Goal: Obtain resource: Obtain resource

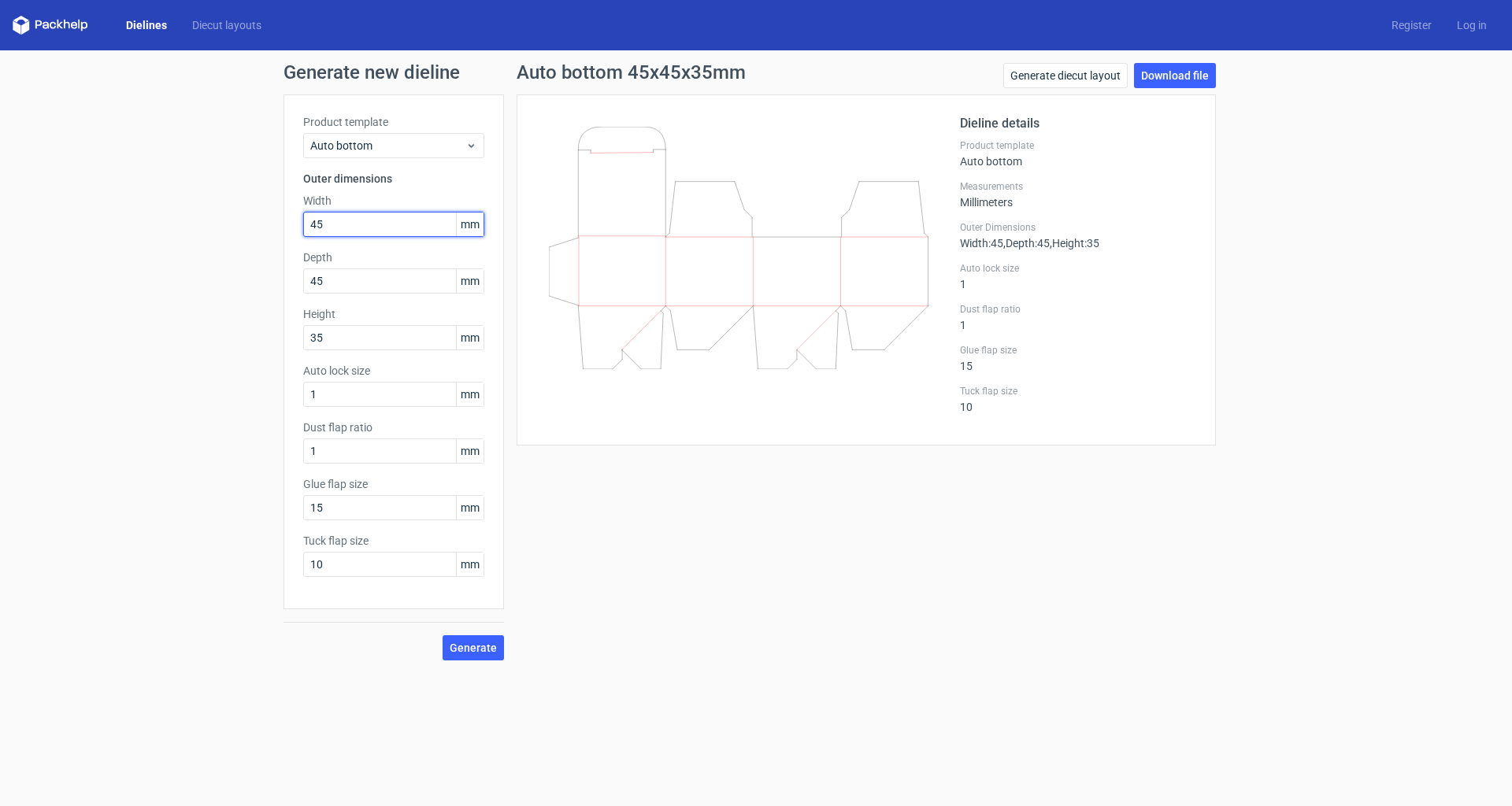
click at [381, 214] on input "45" at bounding box center [394, 224] width 181 height 25
type input "100"
type input "80"
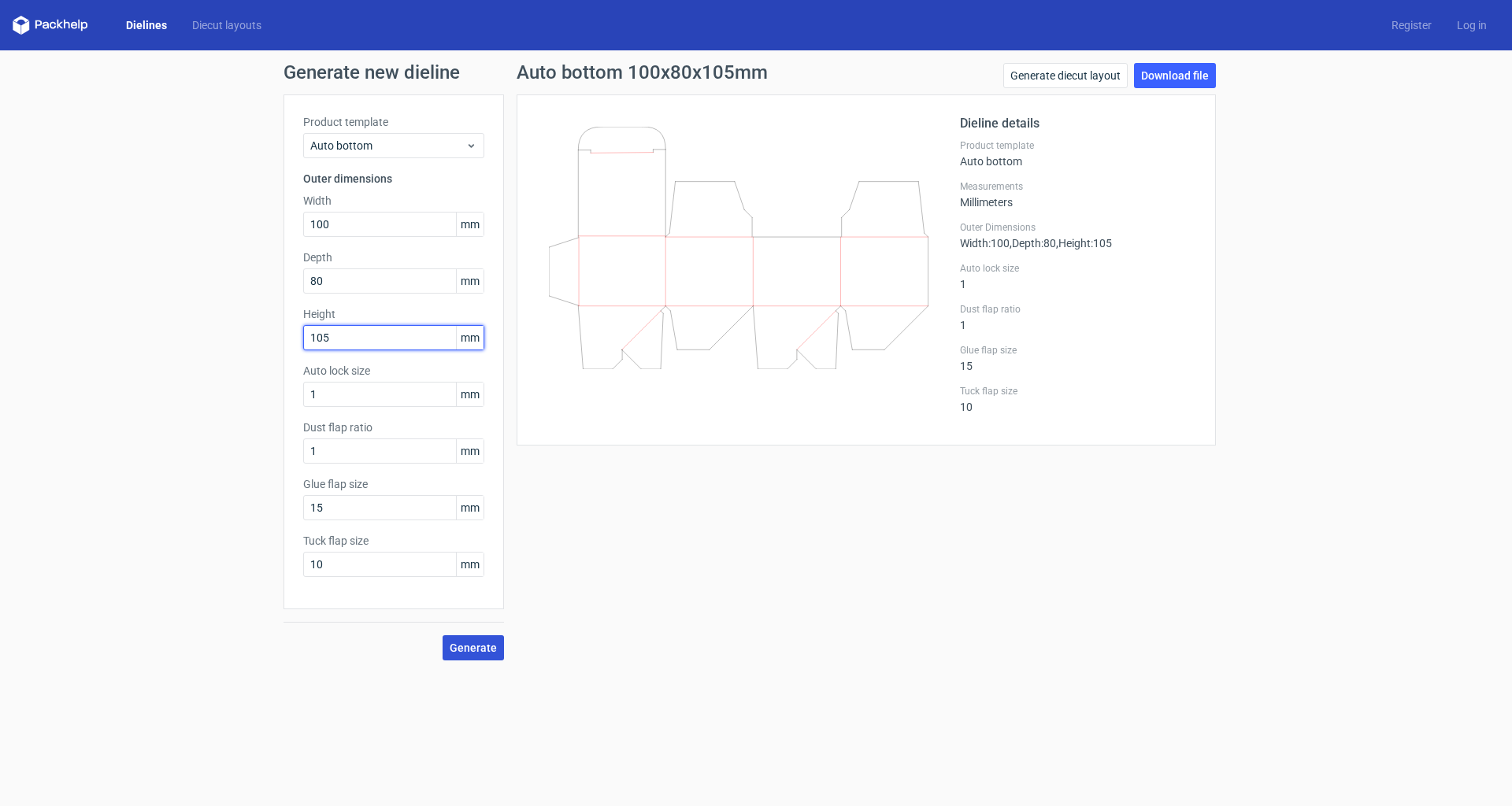
type input "105"
click at [476, 647] on span "Generate" at bounding box center [473, 648] width 48 height 11
drag, startPoint x: 335, startPoint y: 515, endPoint x: 271, endPoint y: 504, distance: 64.9
click at [273, 508] on div "Generate new dieline Product template Auto bottom Outer dimensions Width 100 mm…" at bounding box center [756, 362] width 1512 height 623
type input "20"
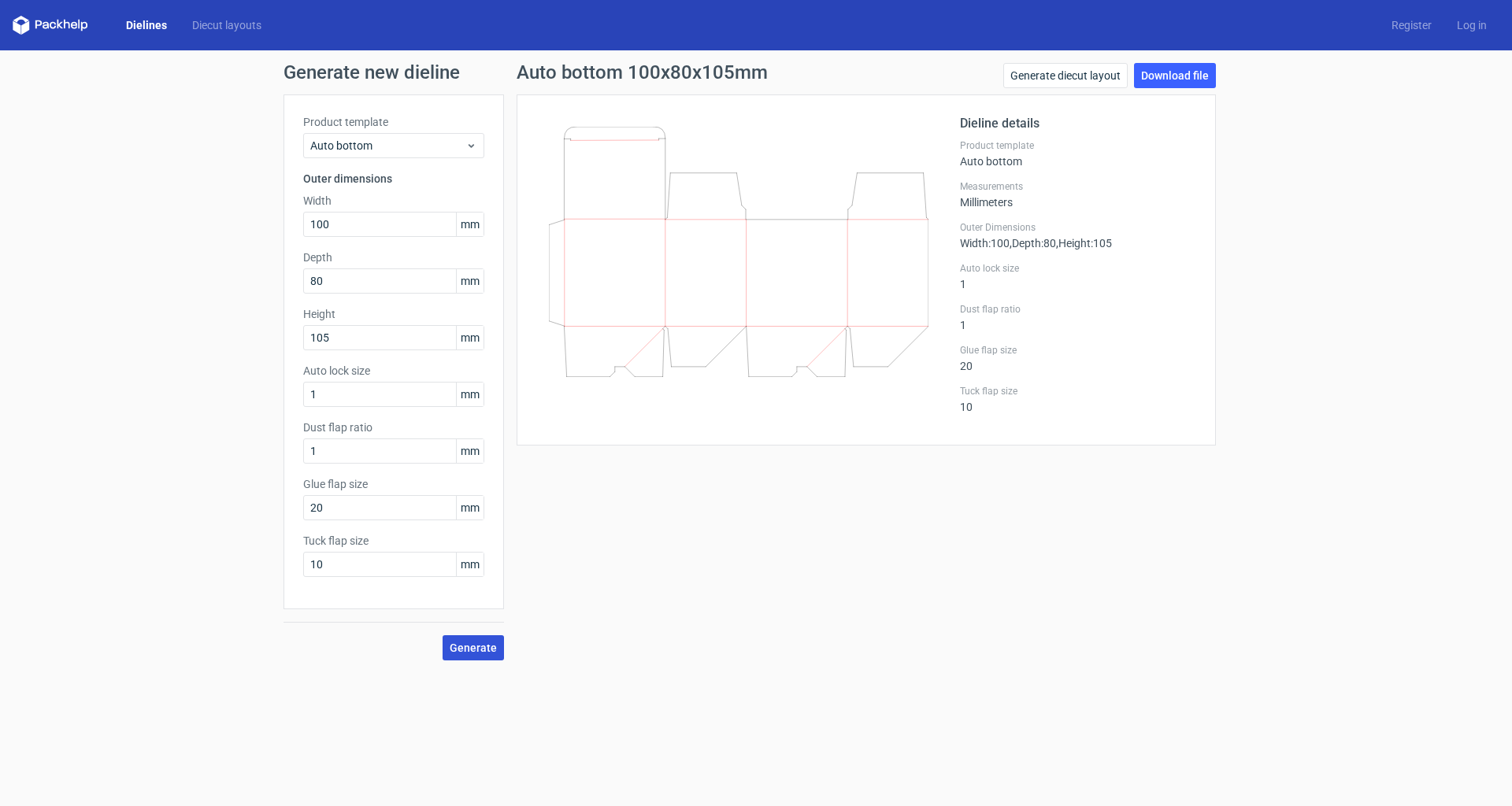
click at [488, 650] on span "Generate" at bounding box center [473, 648] width 48 height 11
drag, startPoint x: 333, startPoint y: 567, endPoint x: 303, endPoint y: 562, distance: 30.4
click at [303, 562] on input "10" at bounding box center [394, 564] width 181 height 25
type input "15"
click at [457, 650] on span "Generate" at bounding box center [473, 648] width 48 height 11
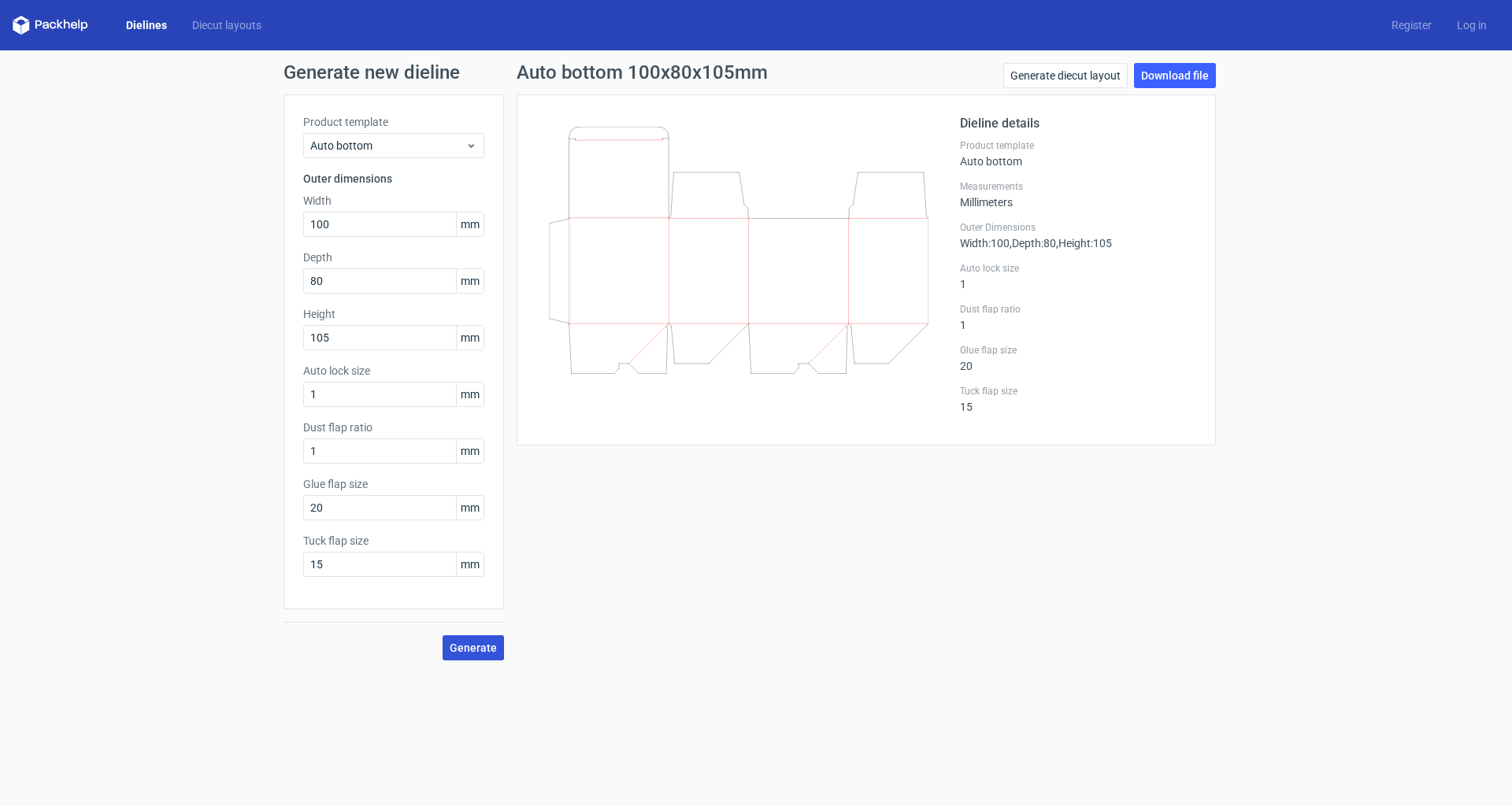
click at [476, 651] on span "Generate" at bounding box center [473, 648] width 48 height 11
click at [1173, 80] on link "Download file" at bounding box center [1175, 75] width 82 height 25
click at [41, 35] on div "Dielines Diecut layouts Register Log in" at bounding box center [756, 25] width 1512 height 51
click at [44, 26] on icon at bounding box center [51, 25] width 76 height 19
click at [43, 23] on icon at bounding box center [51, 25] width 76 height 19
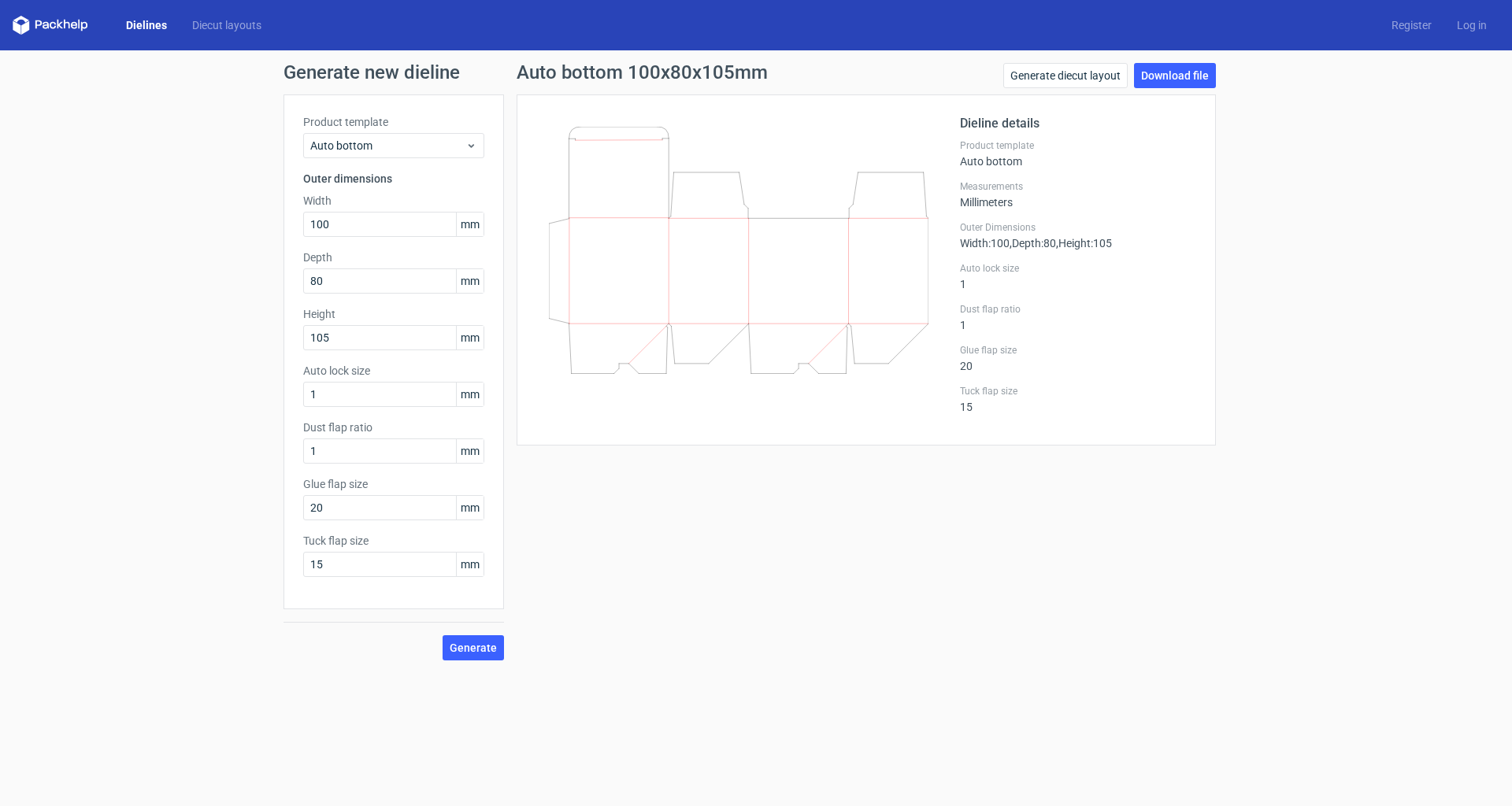
click at [18, 23] on polygon at bounding box center [17, 27] width 8 height 14
drag, startPoint x: 0, startPoint y: 0, endPoint x: 23, endPoint y: 22, distance: 31.8
click at [23, 22] on icon at bounding box center [51, 25] width 76 height 19
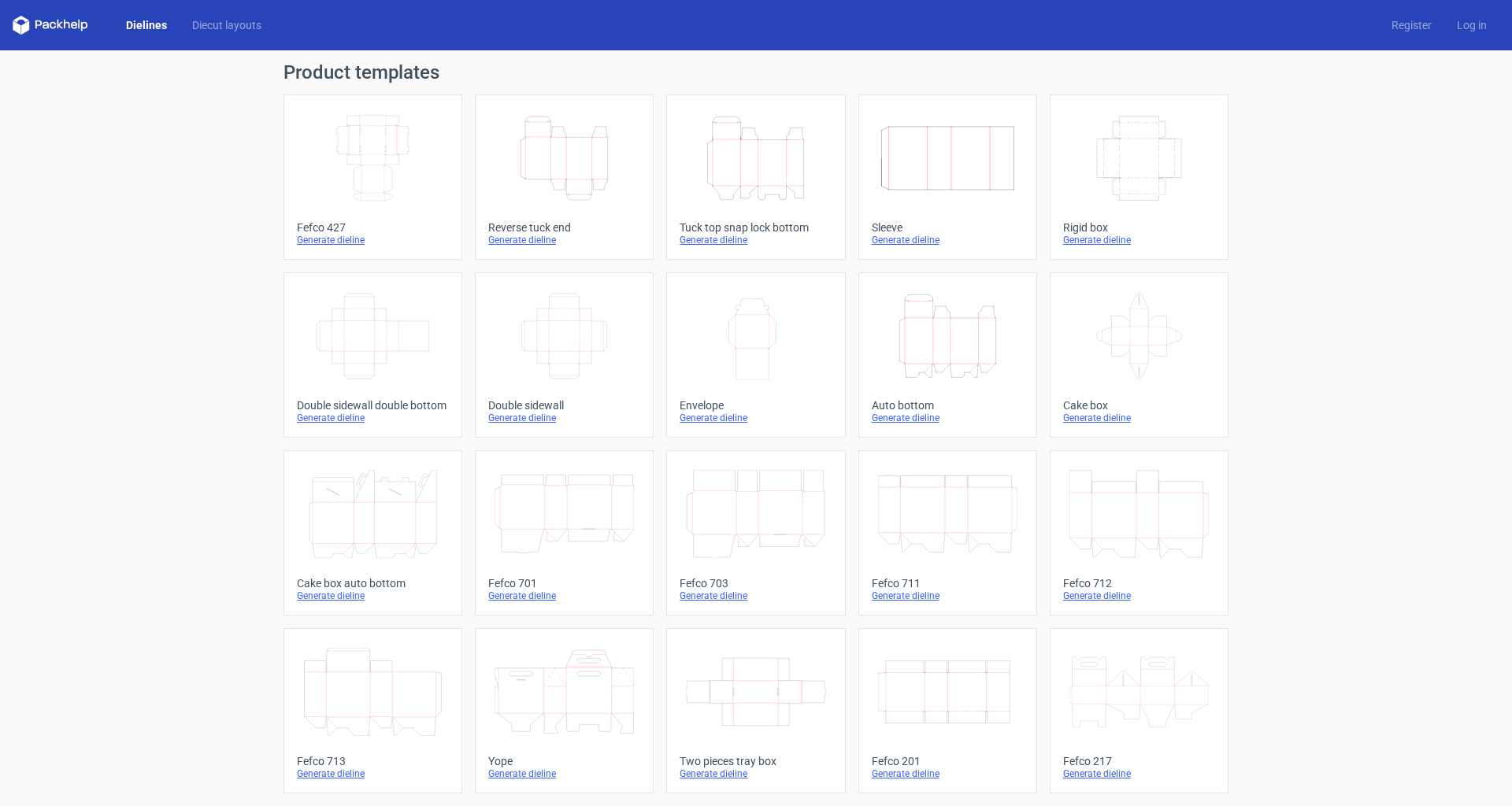
click at [785, 156] on icon "Height Depth Width" at bounding box center [756, 158] width 140 height 88
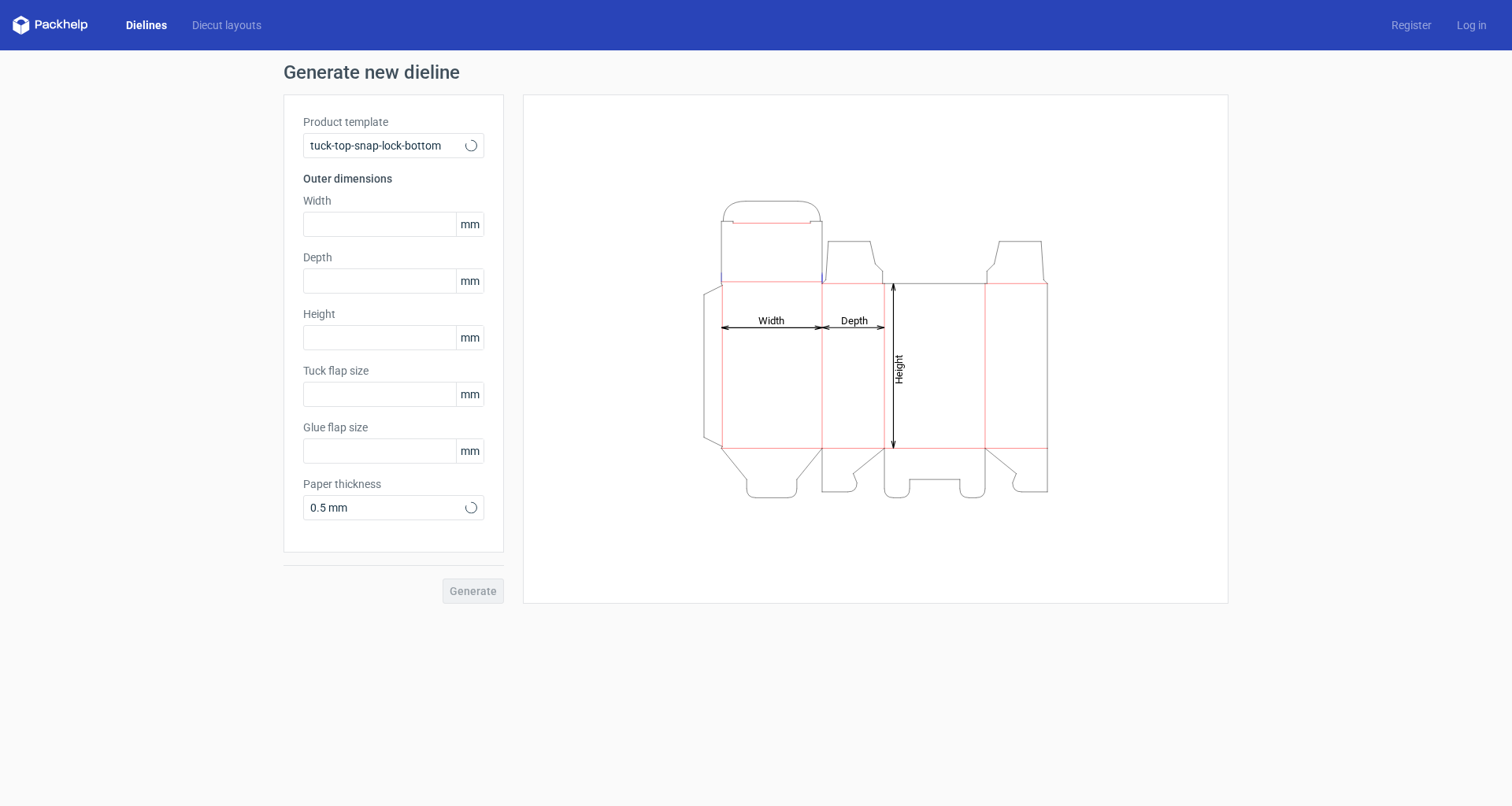
type input "15"
type input "10"
click at [331, 222] on input "text" at bounding box center [394, 224] width 181 height 25
type input "110"
type input "80"
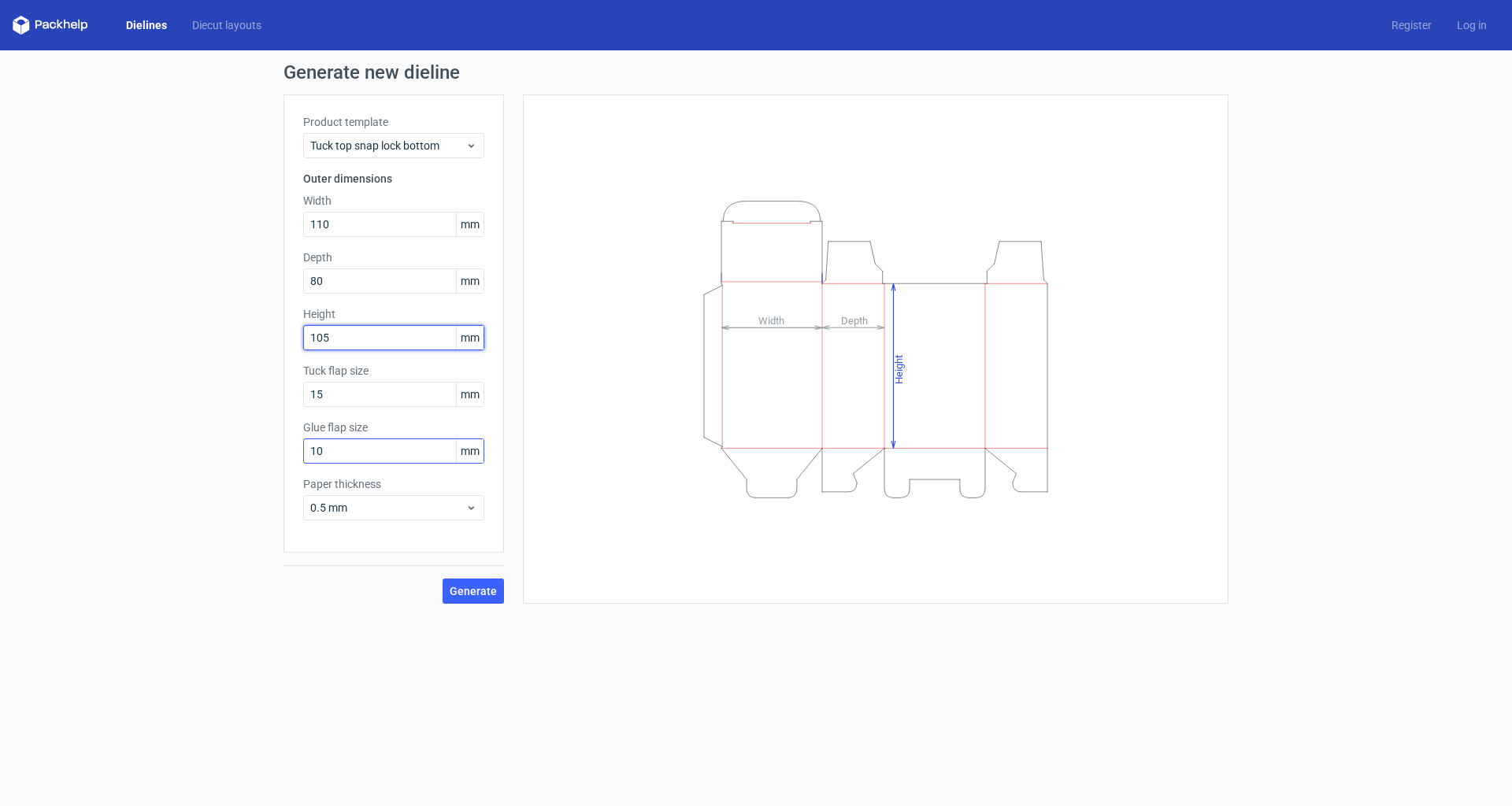
type input "105"
click at [381, 452] on input "10" at bounding box center [394, 451] width 181 height 25
type input "15"
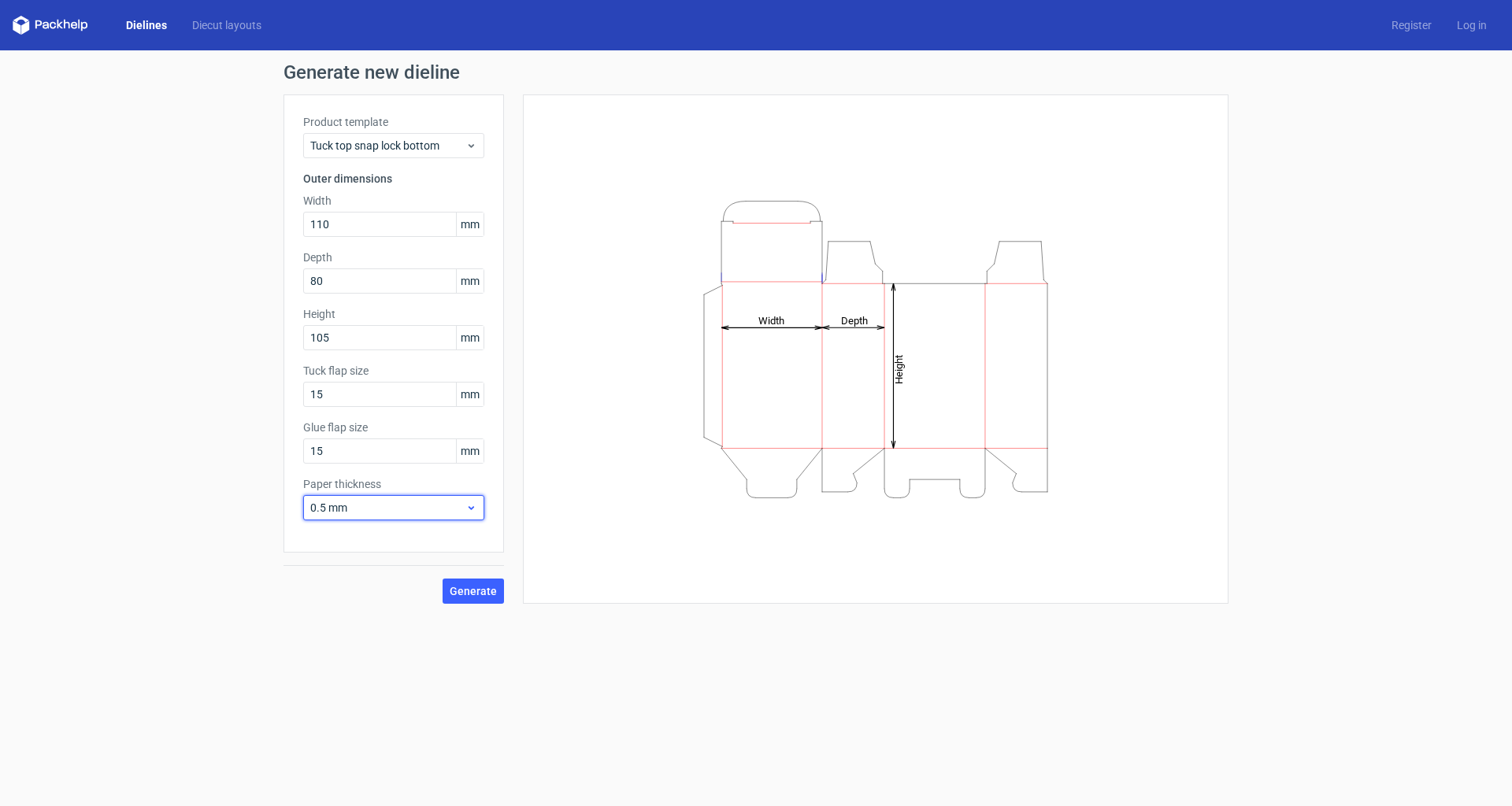
click at [474, 507] on icon at bounding box center [471, 508] width 12 height 13
click at [609, 631] on form "Generate new dieline Product template Tuck top snap lock bottom Outer dimension…" at bounding box center [756, 429] width 1512 height 756
click at [481, 591] on span "Generate" at bounding box center [473, 592] width 48 height 11
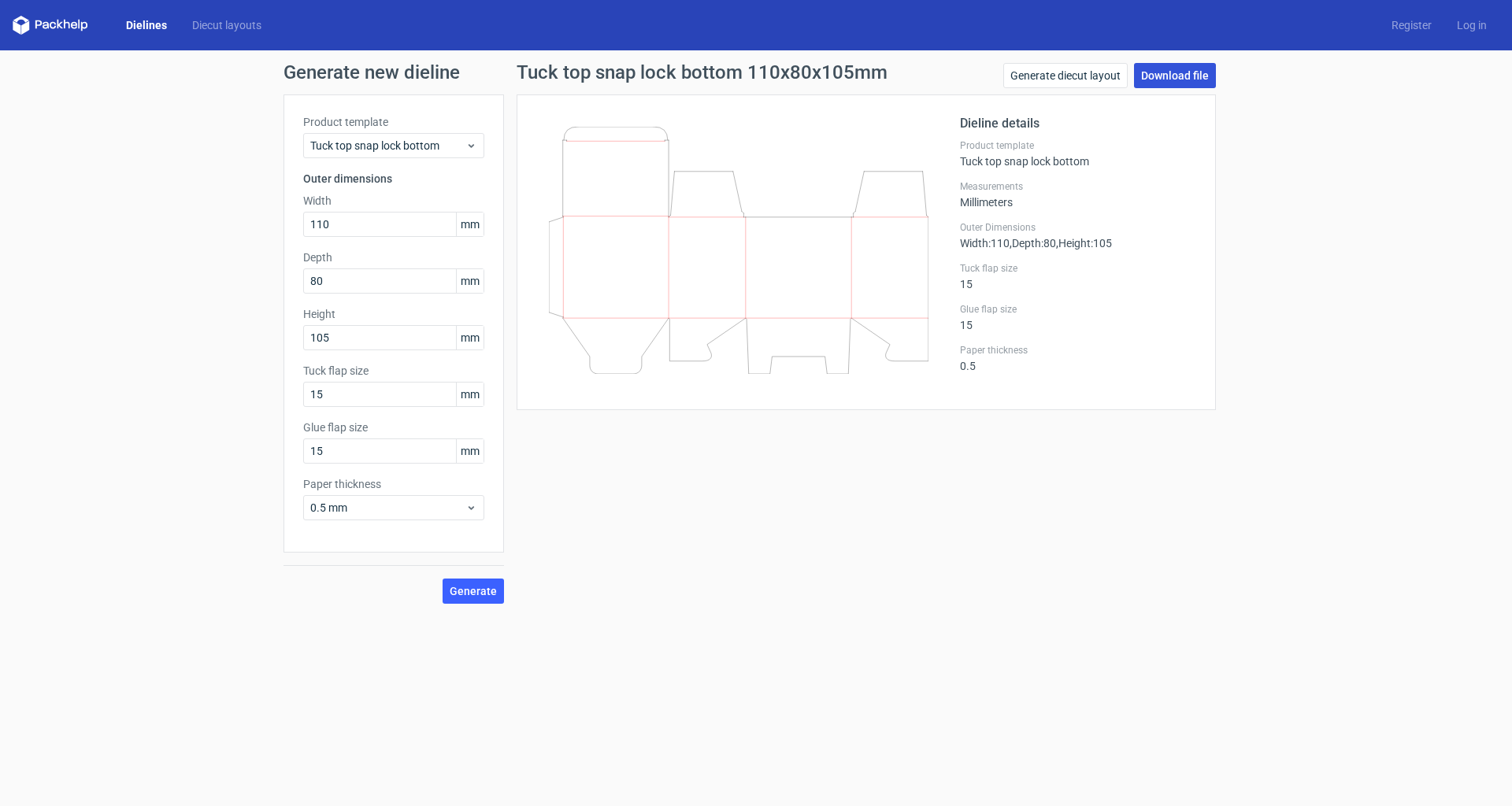
click at [1190, 81] on link "Download file" at bounding box center [1175, 75] width 82 height 25
